Goal: Task Accomplishment & Management: Complete application form

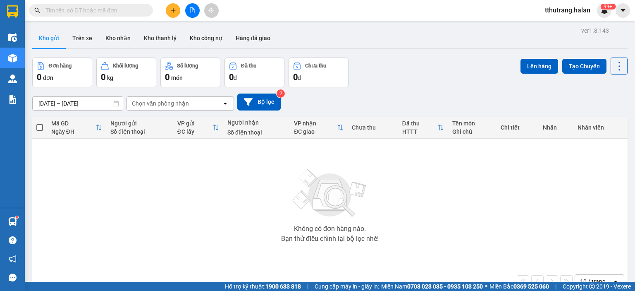
click at [99, 8] on input "text" at bounding box center [94, 10] width 98 height 9
click at [122, 11] on input "text" at bounding box center [94, 10] width 98 height 9
click at [597, 7] on div "99+" at bounding box center [604, 10] width 14 height 14
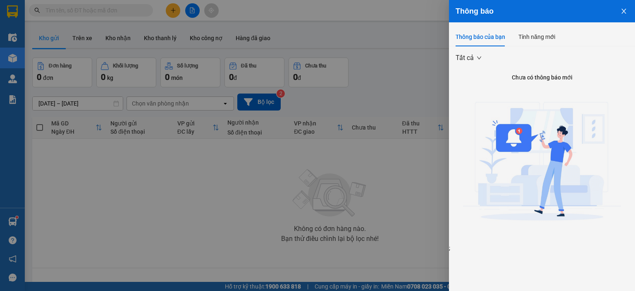
drag, startPoint x: 341, startPoint y: 24, endPoint x: 300, endPoint y: 34, distance: 42.2
click at [340, 24] on div at bounding box center [317, 145] width 635 height 291
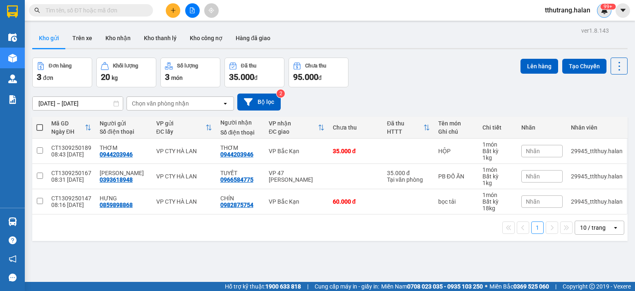
click at [611, 7] on sup "99+" at bounding box center [607, 7] width 15 height 6
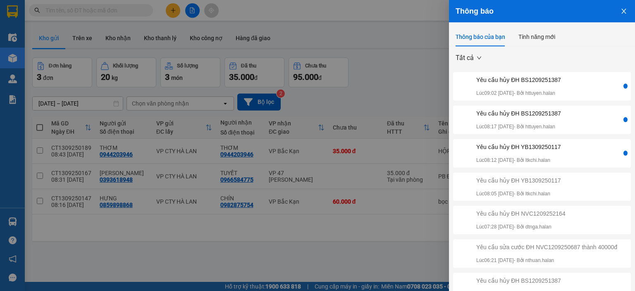
click at [559, 85] on div "Yêu cầu hủy ĐH BS1209251387 Lúc 09:02 13/09/2025 - Bởi httuyen.halan" at bounding box center [518, 86] width 85 height 22
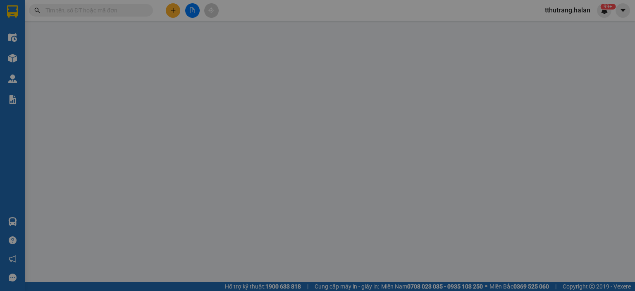
type input "0978928282"
type input "HUY"
type input "0983532466"
type input "CHIẾN HẢO"
type input "35.000"
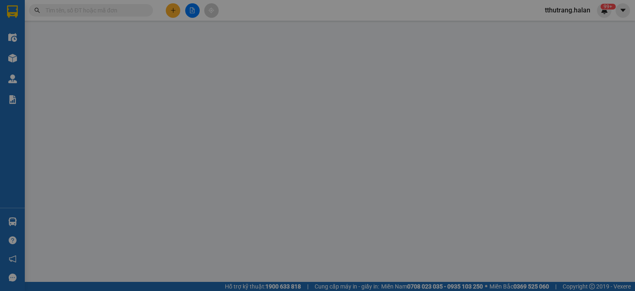
type input "35.000"
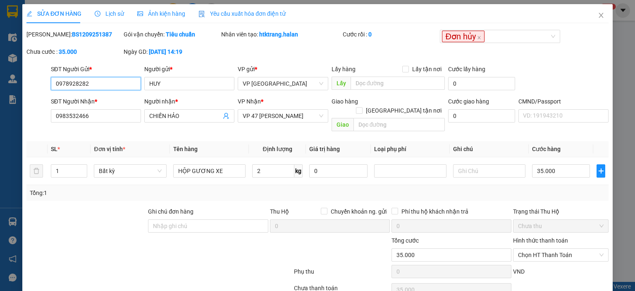
scroll to position [33, 0]
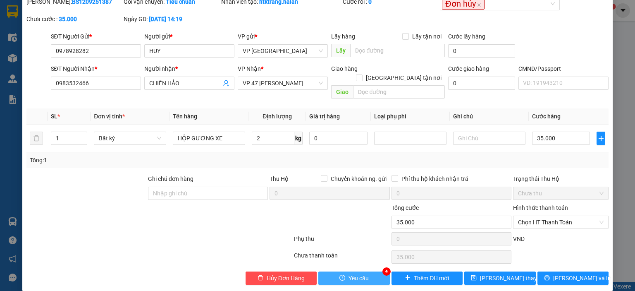
click at [370, 271] on button "Yêu cầu" at bounding box center [354, 277] width 72 height 13
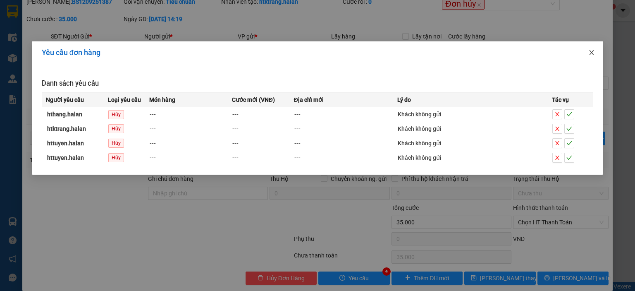
click at [594, 53] on icon "close" at bounding box center [591, 52] width 7 height 7
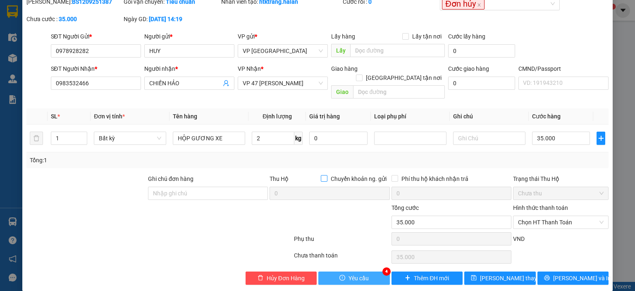
scroll to position [0, 0]
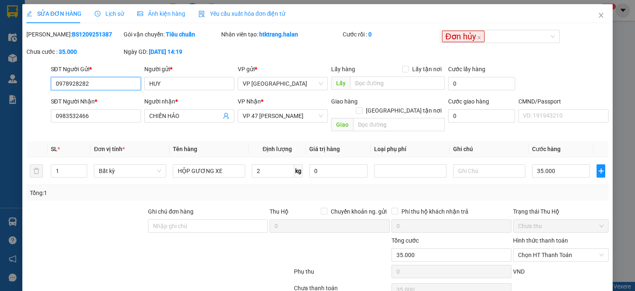
click at [66, 84] on input "0978928282" at bounding box center [96, 83] width 90 height 13
click at [76, 85] on input "0978928282" at bounding box center [96, 83] width 90 height 13
click at [99, 86] on input "0978928282" at bounding box center [96, 83] width 90 height 13
click at [94, 32] on div "Mã ĐH: BS1209251387" at bounding box center [73, 34] width 95 height 9
drag, startPoint x: 103, startPoint y: 31, endPoint x: 46, endPoint y: 38, distance: 56.7
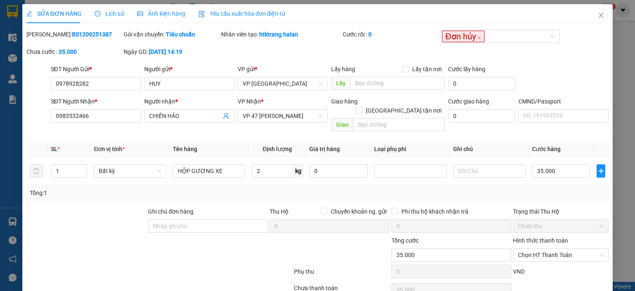
click at [46, 38] on div "Mã ĐH: BS1209251387" at bounding box center [73, 34] width 95 height 9
copy b "BS1209251387"
click at [280, 50] on div "Mã ĐH: BS1209251387 Gói vận chuyển: Tiêu chuẩn Nhân viên tạo: htktrang.halan Cư…" at bounding box center [318, 47] width 584 height 35
drag, startPoint x: 291, startPoint y: 38, endPoint x: 258, endPoint y: 41, distance: 33.2
click at [258, 41] on div "Nhân viên tạo: htktrang.halan" at bounding box center [281, 38] width 122 height 17
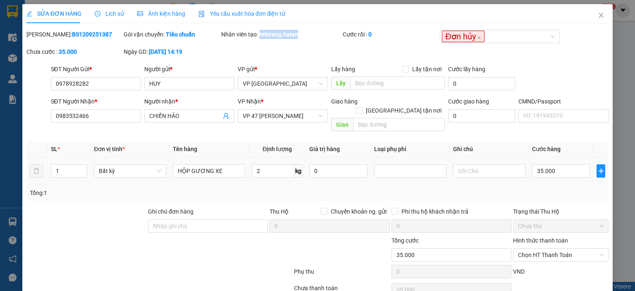
copy b "htktrang.halan"
click at [112, 86] on input "0978928282" at bounding box center [96, 83] width 90 height 13
drag, startPoint x: 126, startPoint y: 84, endPoint x: 19, endPoint y: 86, distance: 106.3
click at [19, 86] on div "SỬA ĐƠN HÀNG Lịch sử Ảnh kiện hàng Yêu cầu xuất hóa đơn điện tử Total Paid Fee …" at bounding box center [317, 145] width 635 height 291
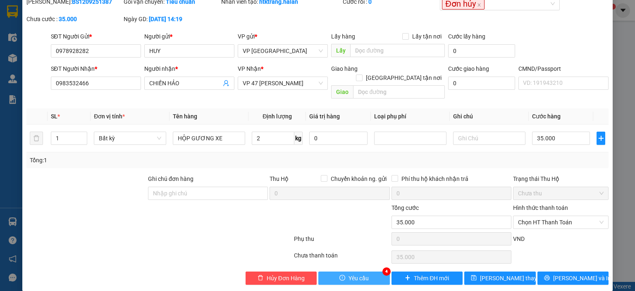
click at [353, 273] on button "Yêu cầu" at bounding box center [354, 277] width 72 height 13
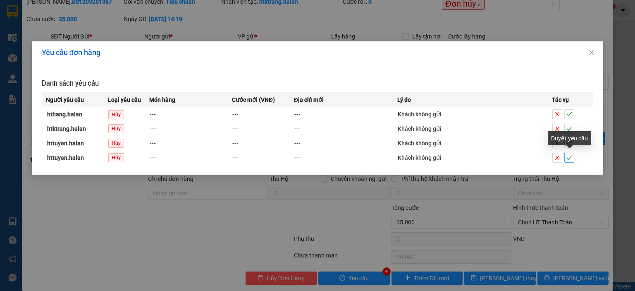
click at [572, 158] on span "check" at bounding box center [569, 158] width 9 height 6
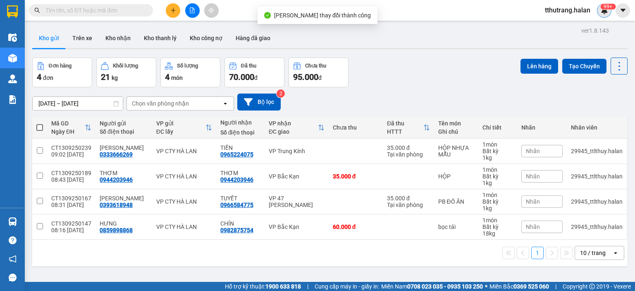
click at [607, 9] on sup "99+" at bounding box center [607, 7] width 15 height 6
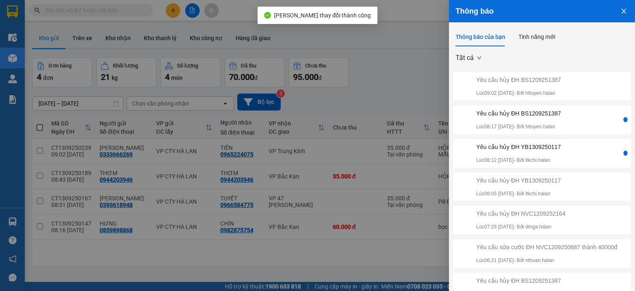
click at [560, 124] on p "Lúc 08:17 13/09/2025 - Bởi httuyen.halan" at bounding box center [518, 127] width 85 height 8
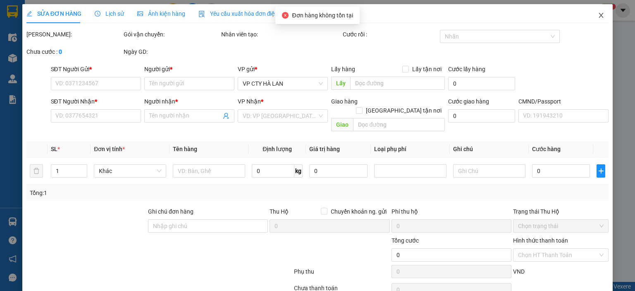
click at [590, 16] on span "Close" at bounding box center [600, 15] width 23 height 23
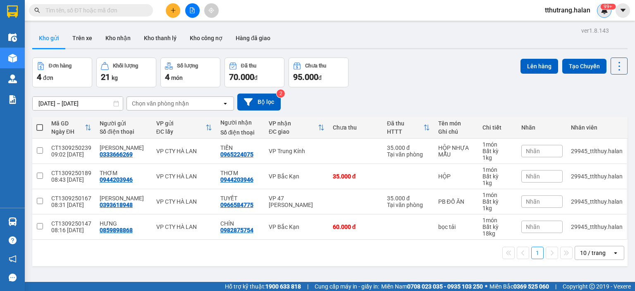
click at [613, 6] on sup "99+" at bounding box center [607, 7] width 15 height 6
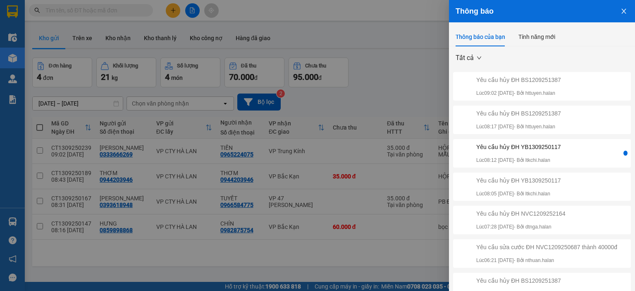
click at [533, 149] on div "Yêu cầu hủy ĐH YB1309250117" at bounding box center [518, 146] width 85 height 9
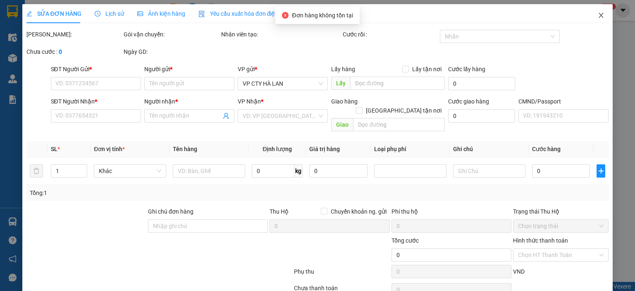
click at [598, 15] on icon "close" at bounding box center [601, 15] width 7 height 7
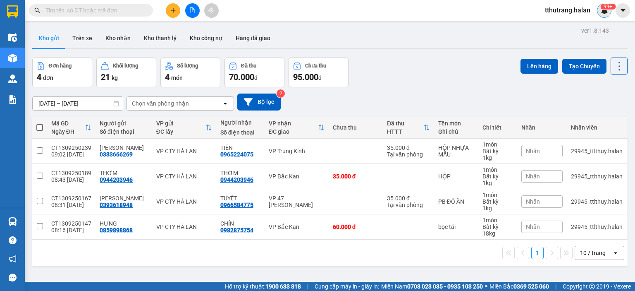
click at [610, 9] on sup "99+" at bounding box center [607, 7] width 15 height 6
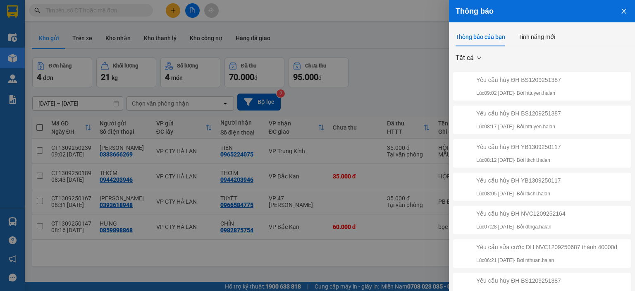
click at [621, 12] on icon "close" at bounding box center [623, 11] width 5 height 5
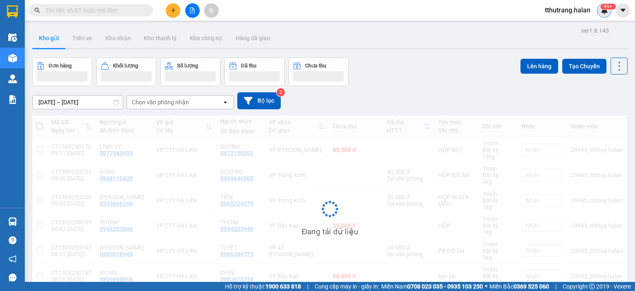
click at [603, 10] on img at bounding box center [604, 10] width 7 height 7
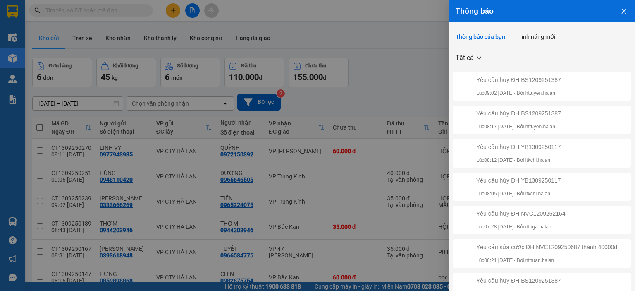
click at [381, 58] on div at bounding box center [317, 145] width 635 height 291
